Goal: Check status

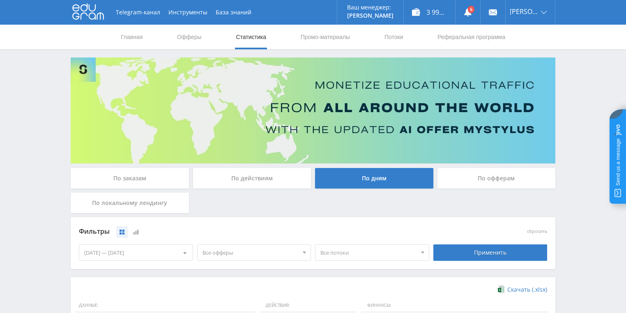
scroll to position [224, 0]
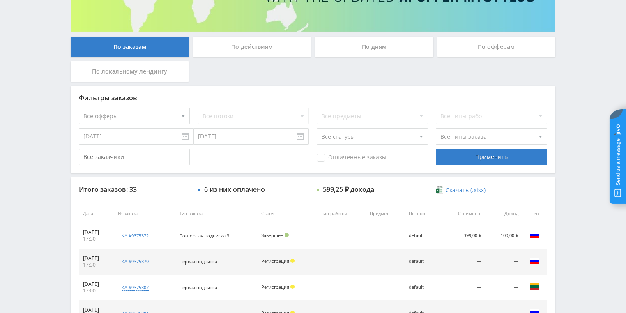
click at [233, 55] on div "По действиям" at bounding box center [252, 47] width 118 height 21
click at [0, 0] on input "По действиям" at bounding box center [0, 0] width 0 height 0
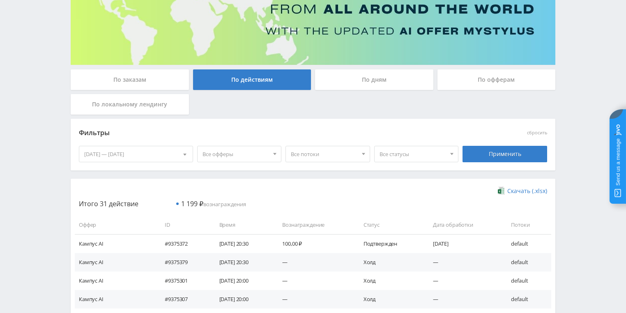
click at [362, 80] on div "По дням" at bounding box center [374, 79] width 118 height 21
click at [0, 0] on input "По дням" at bounding box center [0, 0] width 0 height 0
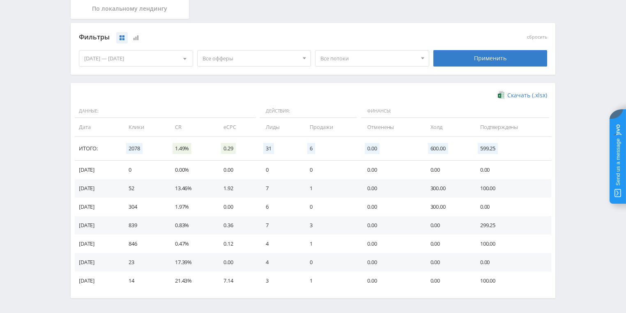
scroll to position [197, 0]
